Goal: Understand process/instructions: Learn how to perform a task or action

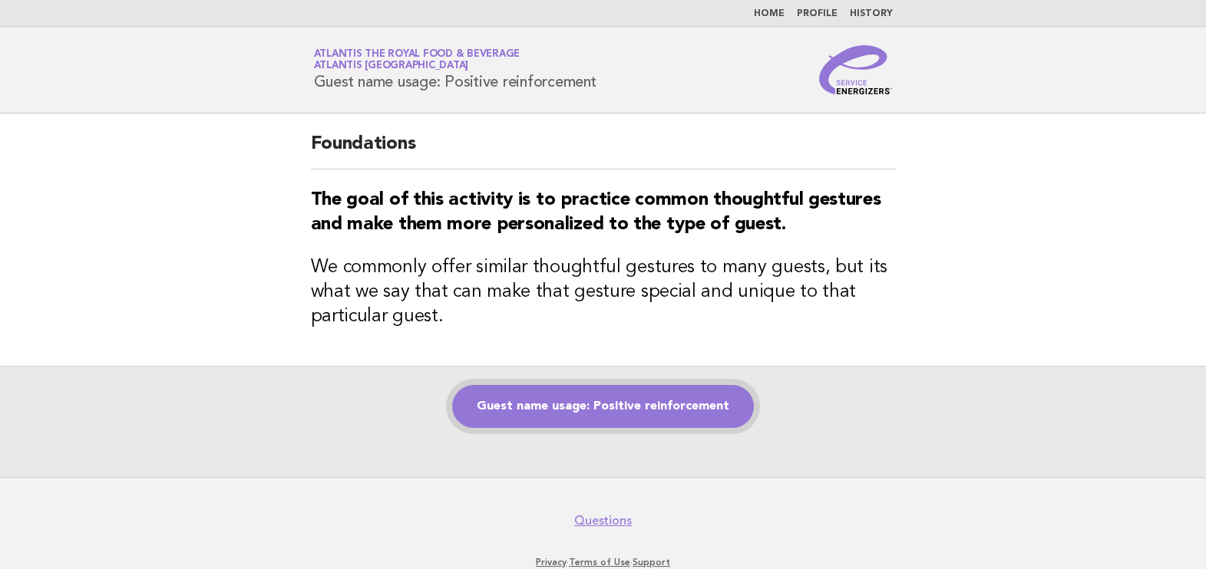
click at [688, 407] on link "Guest name usage: Positive reinforcement" at bounding box center [603, 406] width 302 height 43
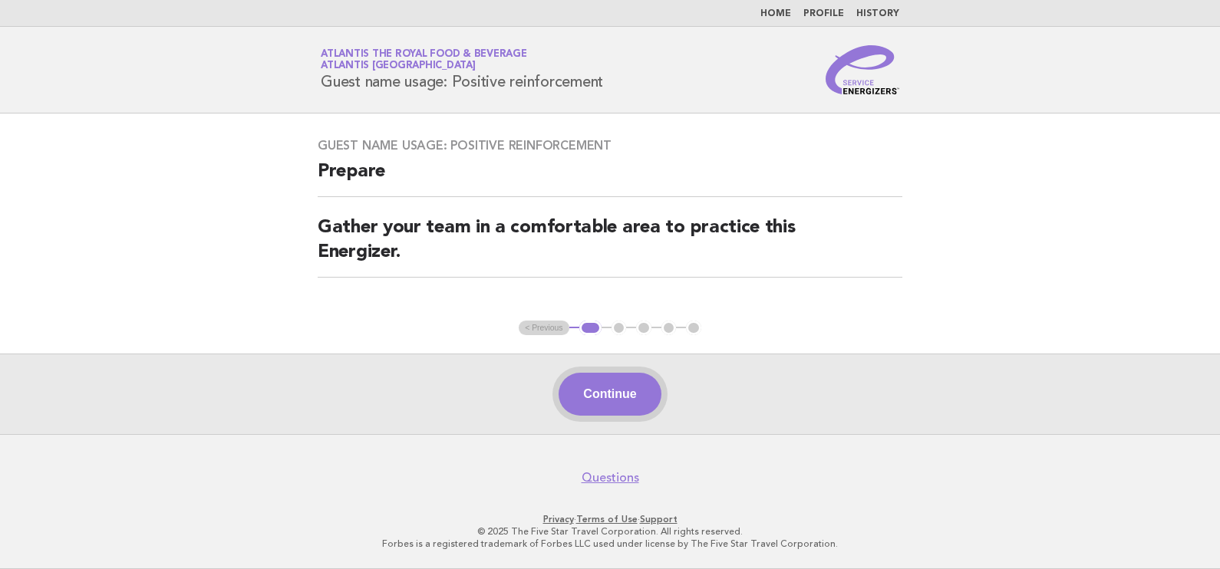
click at [590, 383] on button "Continue" at bounding box center [610, 394] width 102 height 43
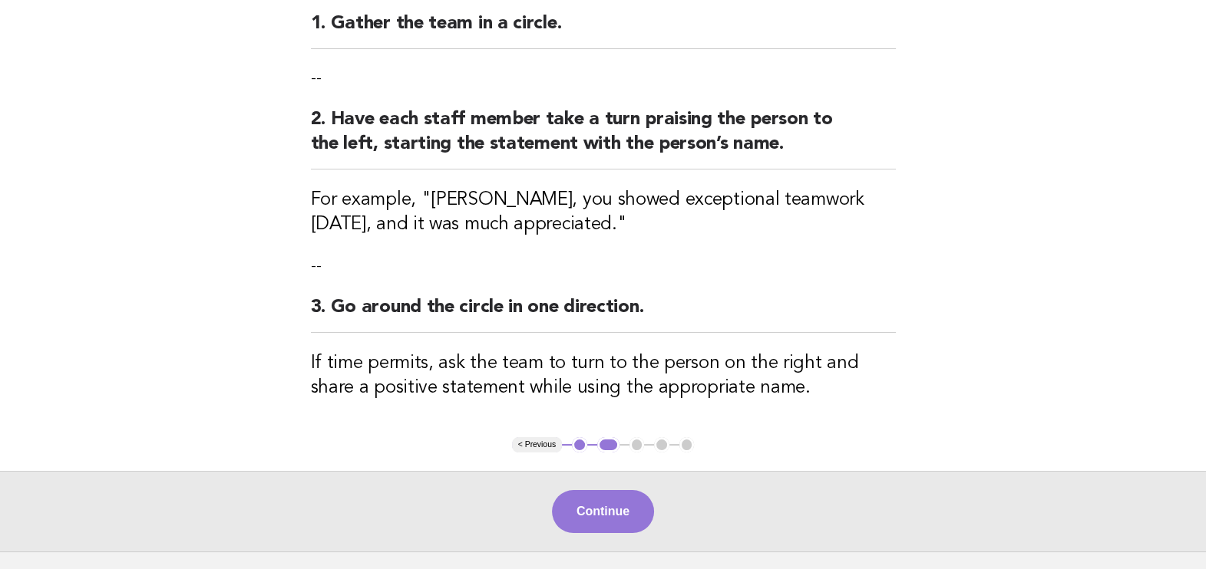
scroll to position [313, 0]
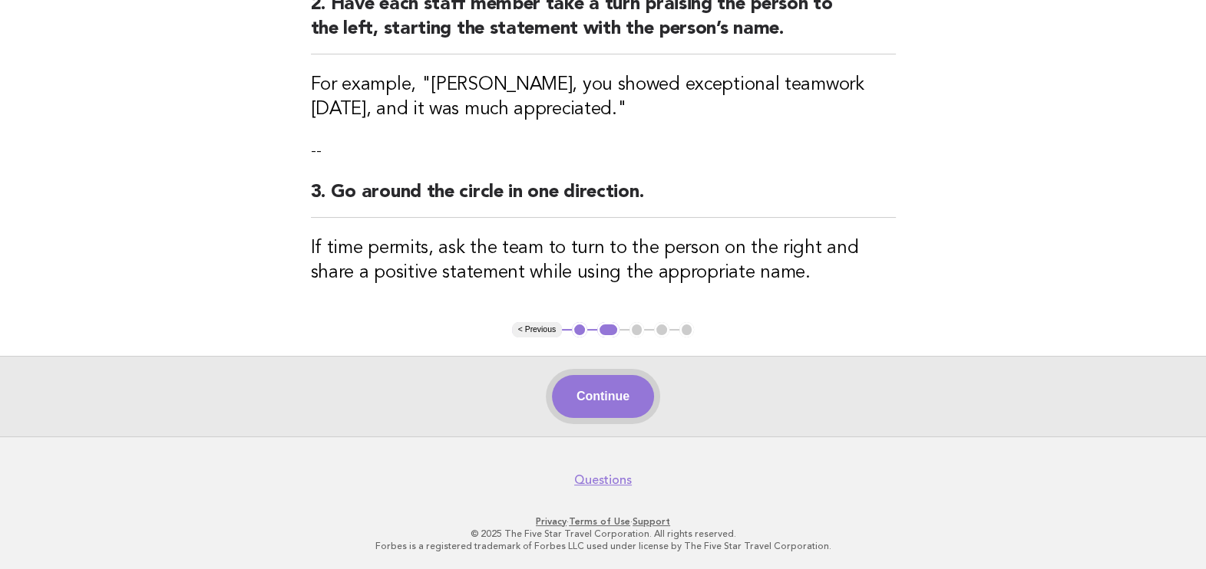
click at [608, 388] on button "Continue" at bounding box center [603, 396] width 102 height 43
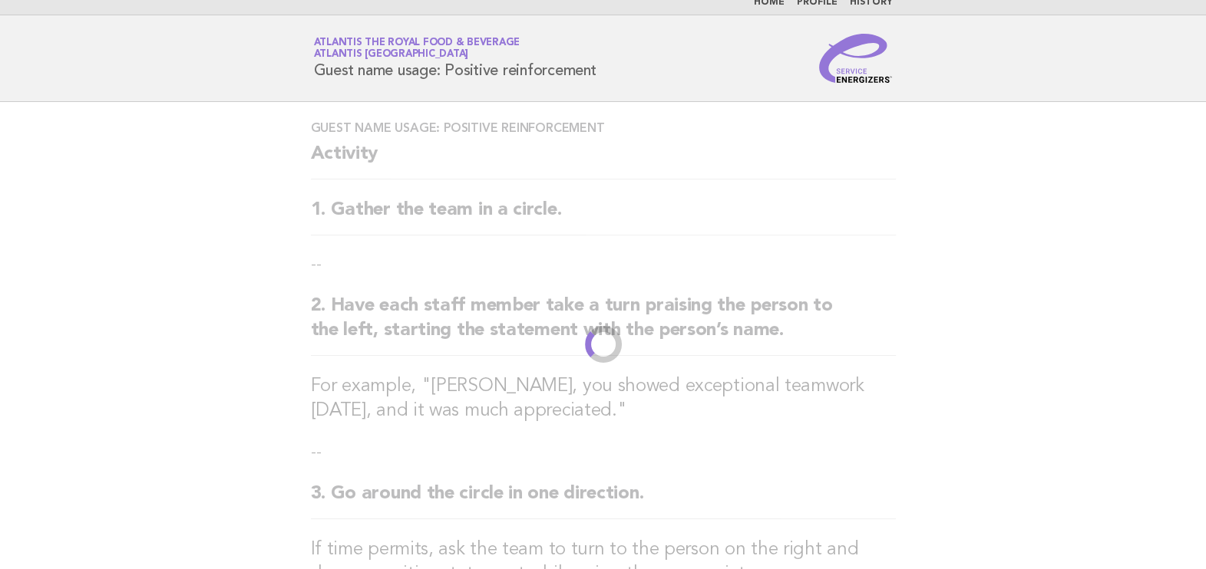
scroll to position [0, 0]
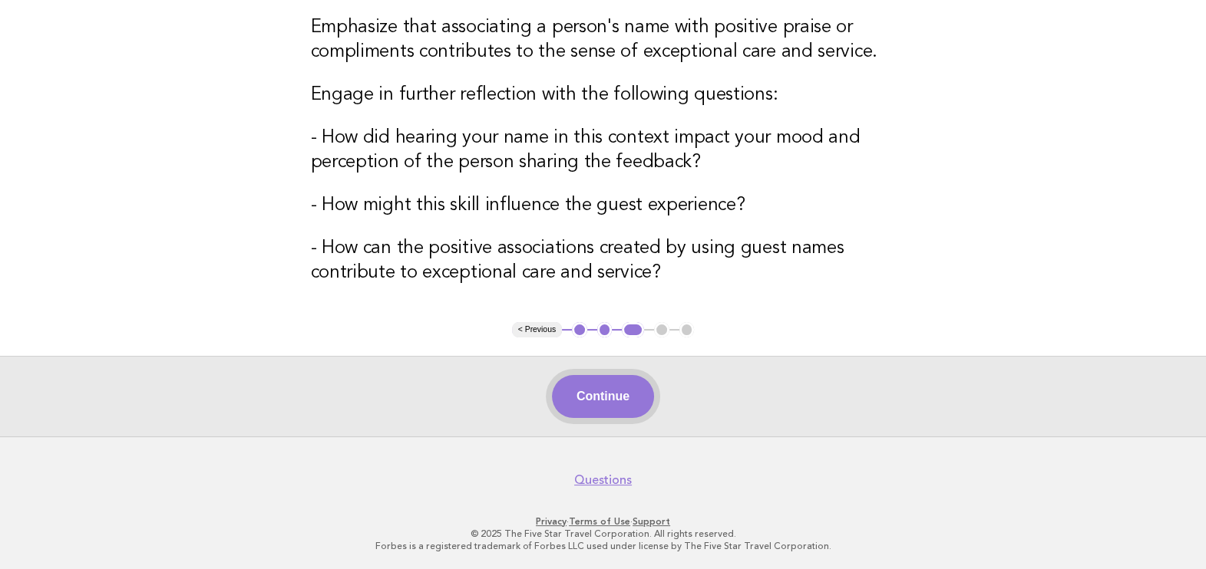
click at [579, 391] on button "Continue" at bounding box center [603, 396] width 102 height 43
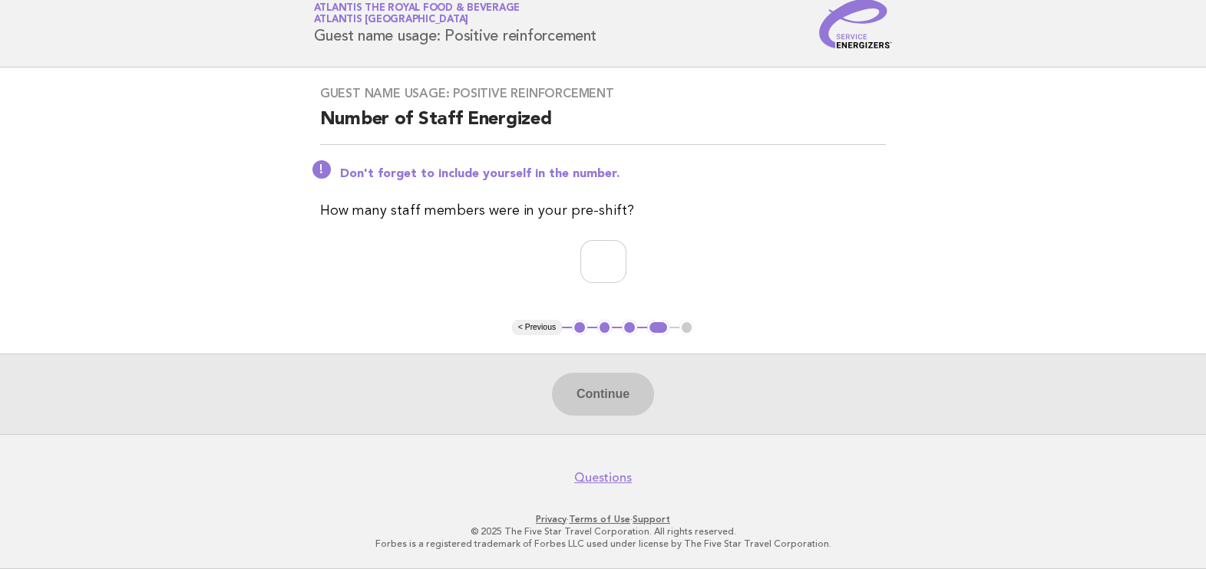
scroll to position [44, 0]
click at [580, 269] on input "number" at bounding box center [603, 263] width 46 height 43
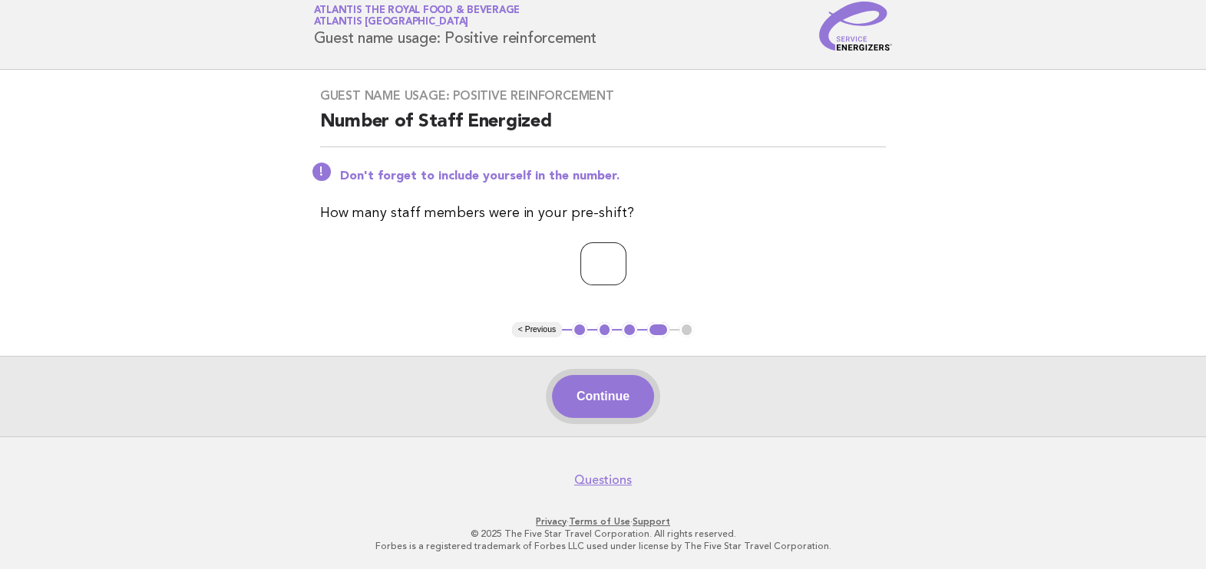
type input "**"
click at [610, 396] on button "Continue" at bounding box center [603, 396] width 102 height 43
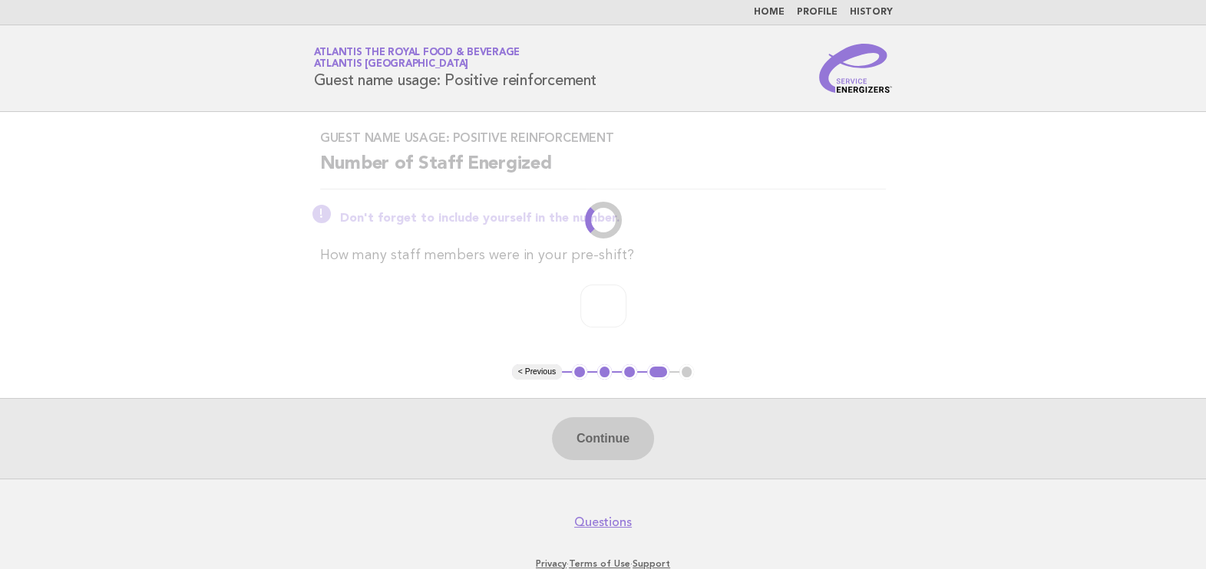
scroll to position [0, 0]
